Goal: Transaction & Acquisition: Purchase product/service

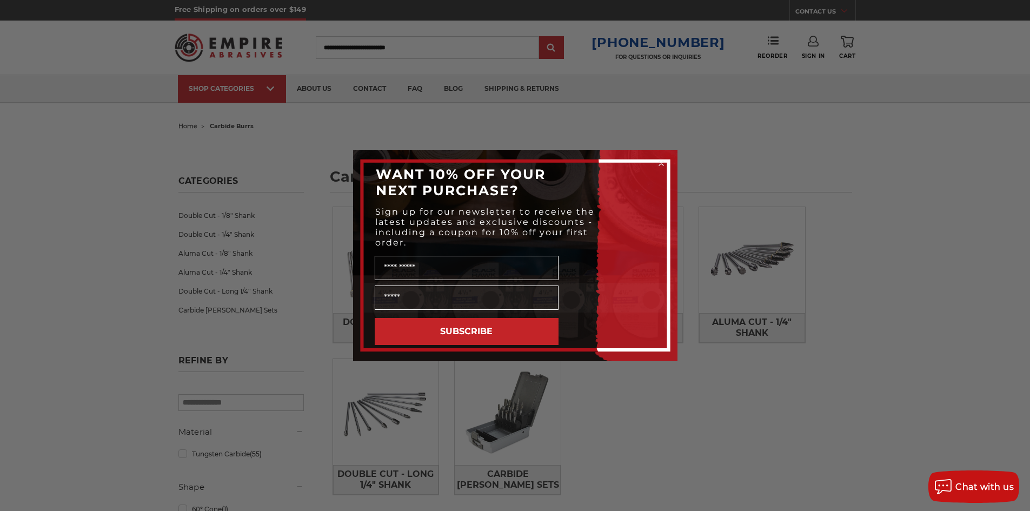
click at [660, 163] on icon "Close dialog" at bounding box center [661, 163] width 4 height 4
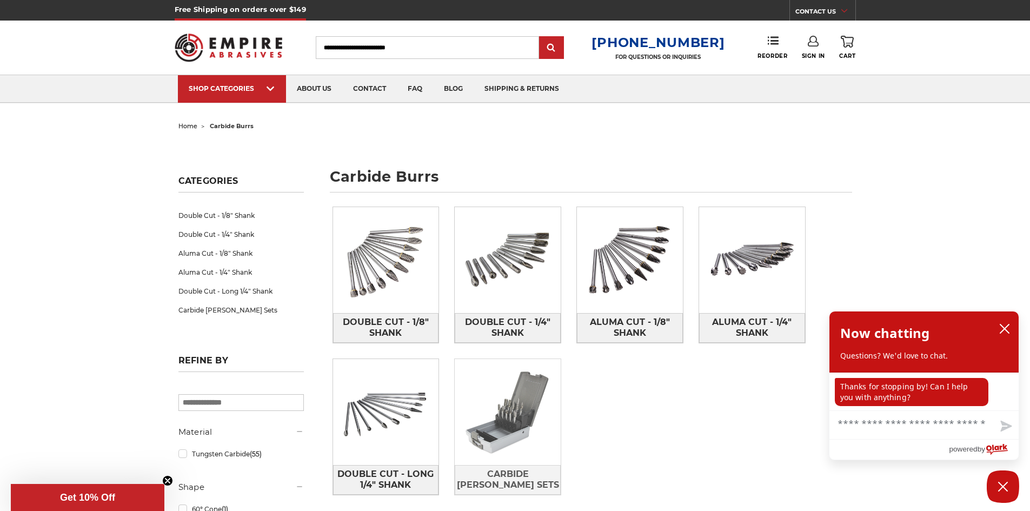
click at [520, 421] on img at bounding box center [508, 412] width 106 height 106
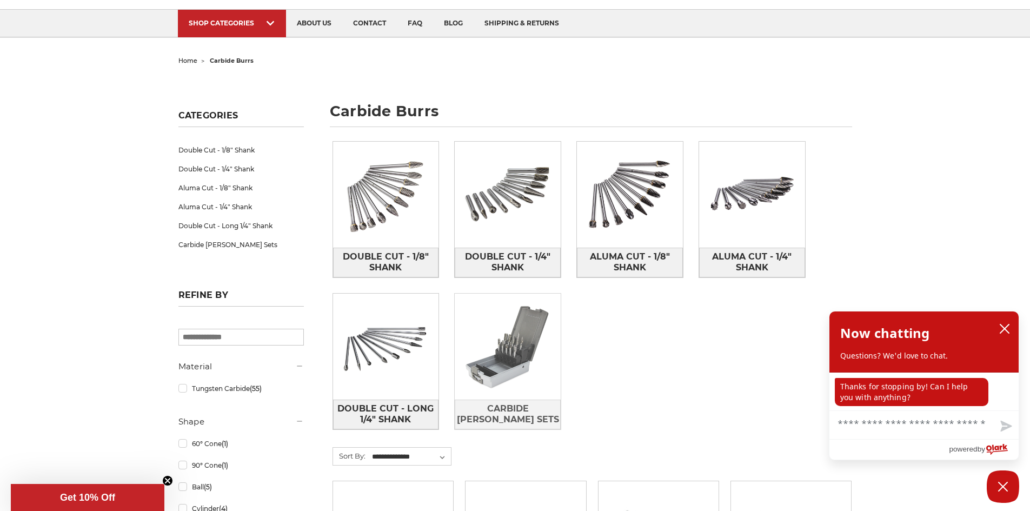
scroll to position [162, 0]
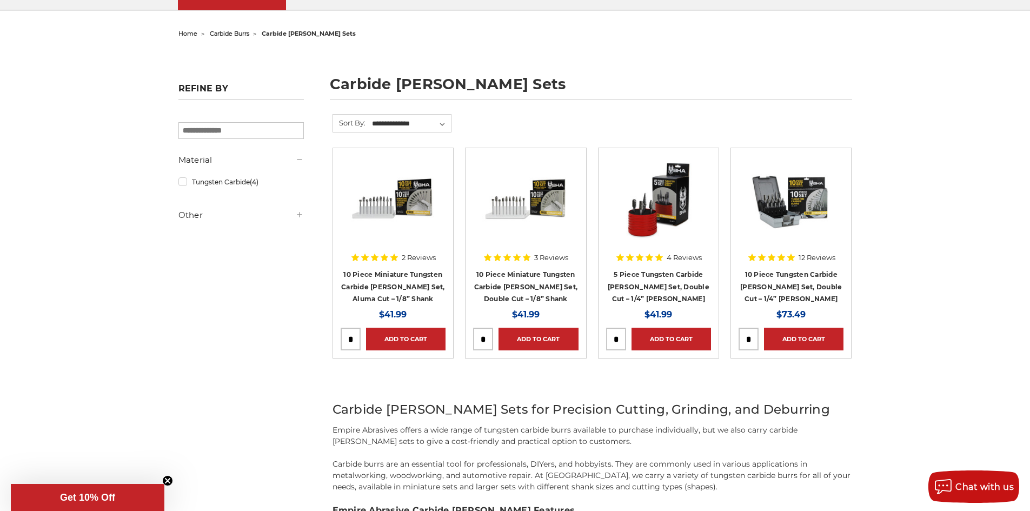
scroll to position [88, 0]
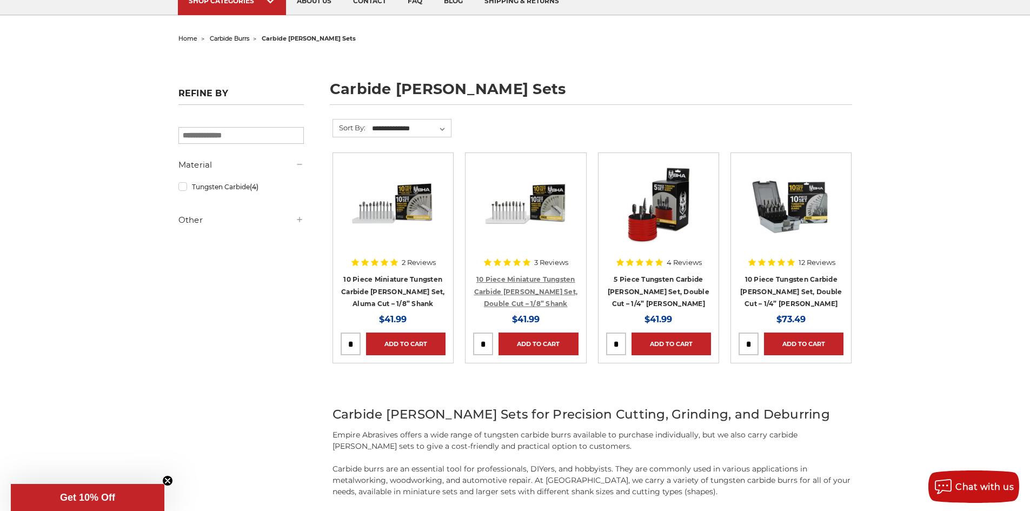
click at [537, 288] on link "10 Piece Miniature Tungsten Carbide [PERSON_NAME] Set, Double Cut – 1/8” Shank" at bounding box center [526, 291] width 104 height 32
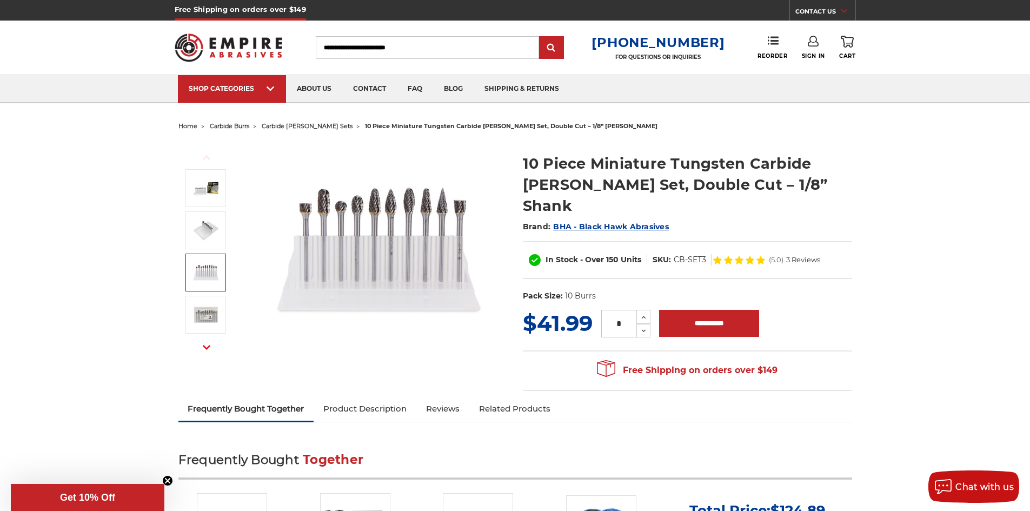
click at [198, 272] on img at bounding box center [206, 272] width 27 height 27
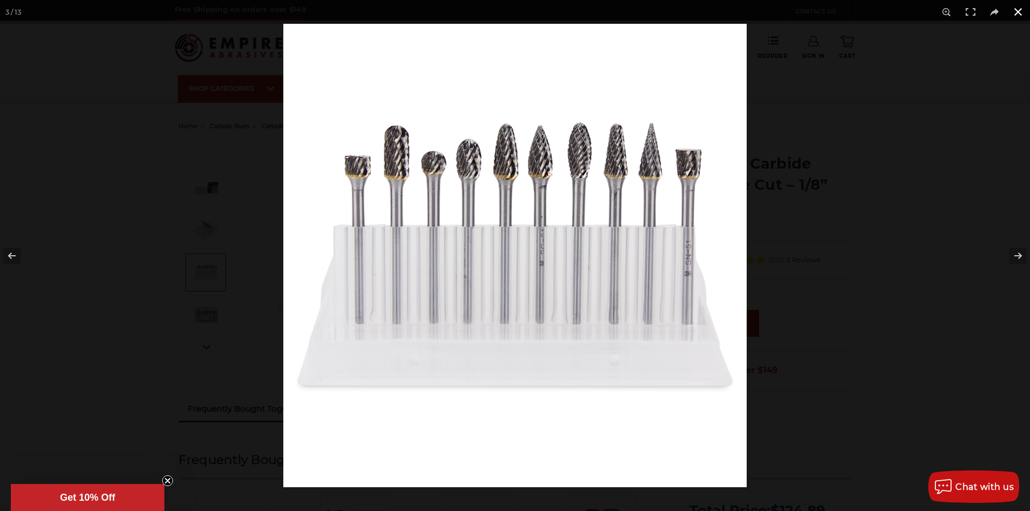
click at [170, 198] on div at bounding box center [515, 255] width 1030 height 511
